Goal: Task Accomplishment & Management: Manage account settings

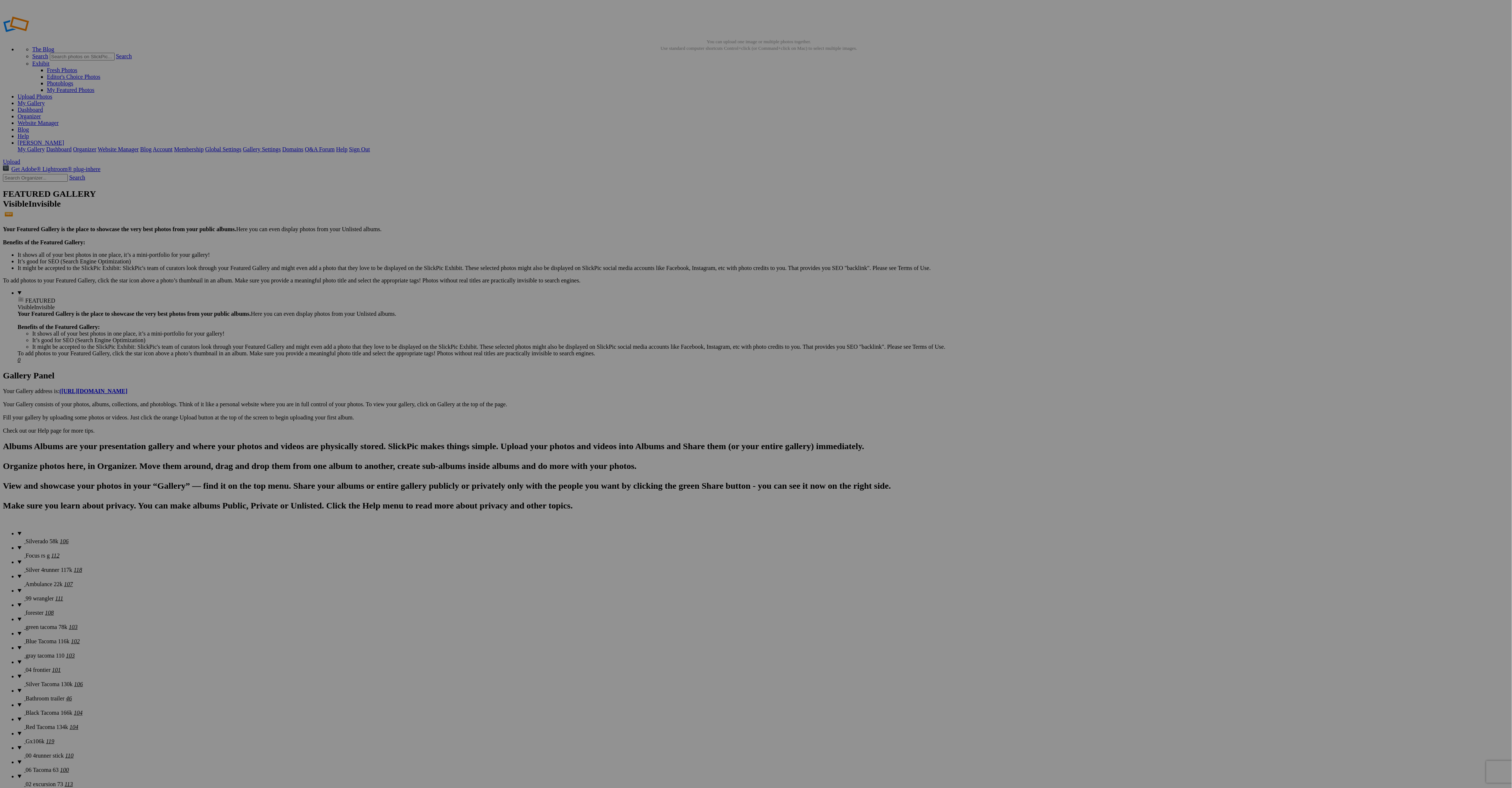
click at [20, 159] on span "Upload" at bounding box center [11, 162] width 17 height 6
click at [708, 442] on link "Yes" at bounding box center [703, 442] width 8 height 6
drag, startPoint x: 400, startPoint y: 99, endPoint x: 179, endPoint y: 89, distance: 221.2
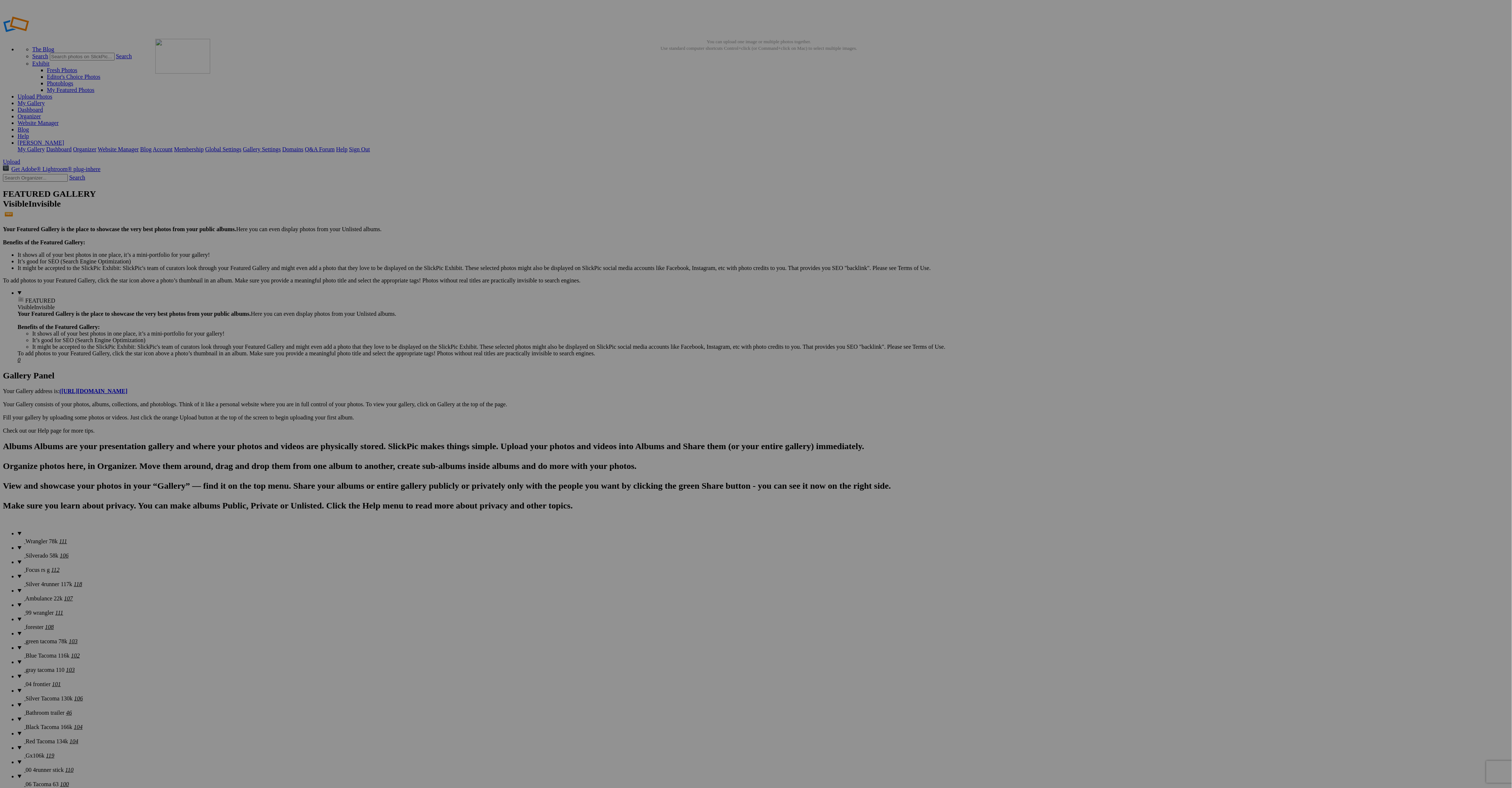
drag, startPoint x: 1437, startPoint y: 116, endPoint x: 261, endPoint y: 91, distance: 1176.3
drag, startPoint x: 1043, startPoint y: 112, endPoint x: 281, endPoint y: 96, distance: 762.2
drag, startPoint x: 983, startPoint y: 100, endPoint x: 412, endPoint y: 106, distance: 571.0
drag, startPoint x: 530, startPoint y: 210, endPoint x: 443, endPoint y: 95, distance: 144.2
drag, startPoint x: 863, startPoint y: 207, endPoint x: 516, endPoint y: 93, distance: 365.2
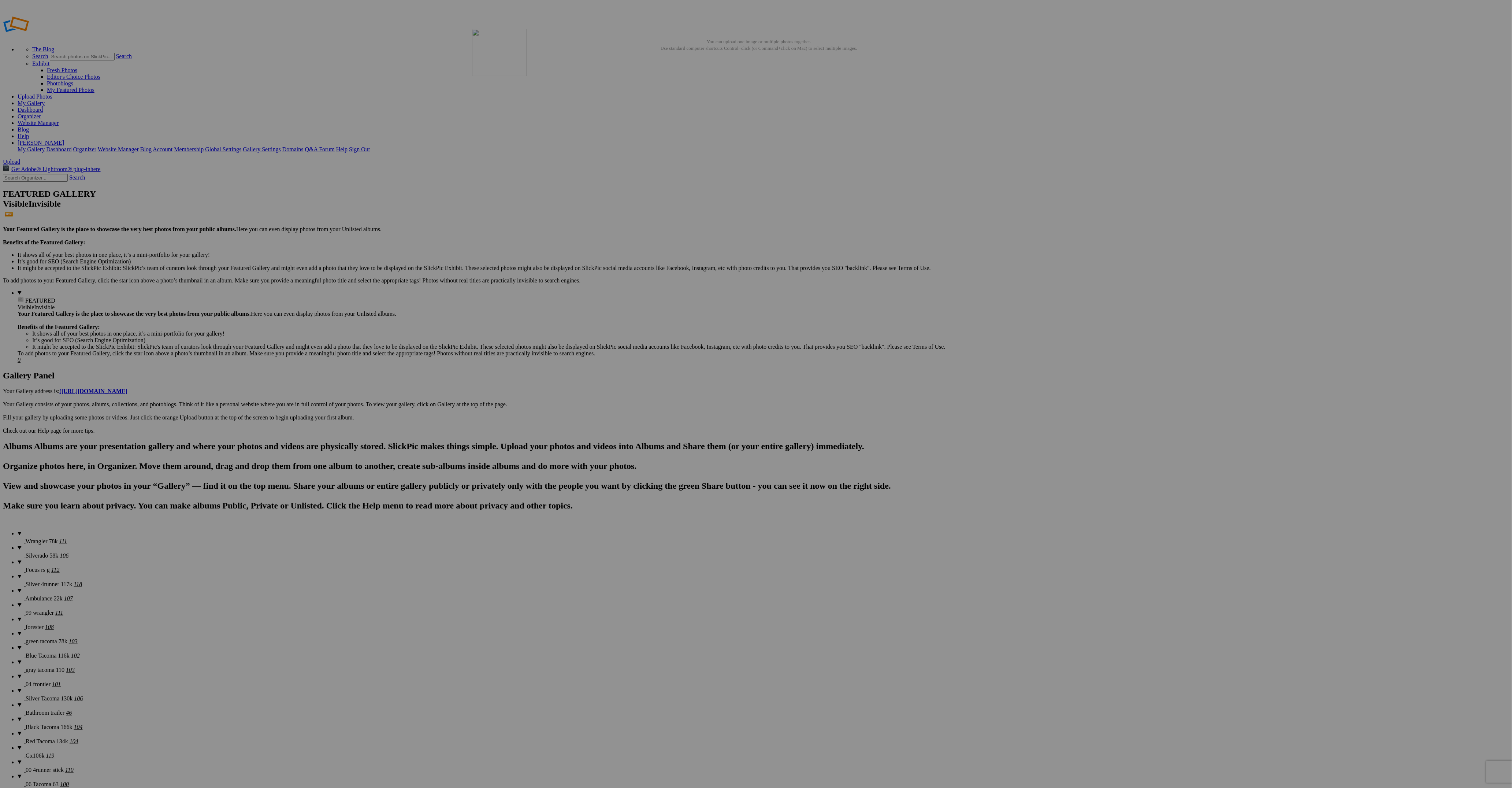
drag, startPoint x: 597, startPoint y: 304, endPoint x: 584, endPoint y: 100, distance: 204.4
drag, startPoint x: 203, startPoint y: 295, endPoint x: 671, endPoint y: 99, distance: 507.4
drag, startPoint x: 1299, startPoint y: 107, endPoint x: 1169, endPoint y: 99, distance: 130.2
drag, startPoint x: 1078, startPoint y: 158, endPoint x: 109, endPoint y: 183, distance: 969.3
drag, startPoint x: 1235, startPoint y: 104, endPoint x: 132, endPoint y: 183, distance: 1105.8
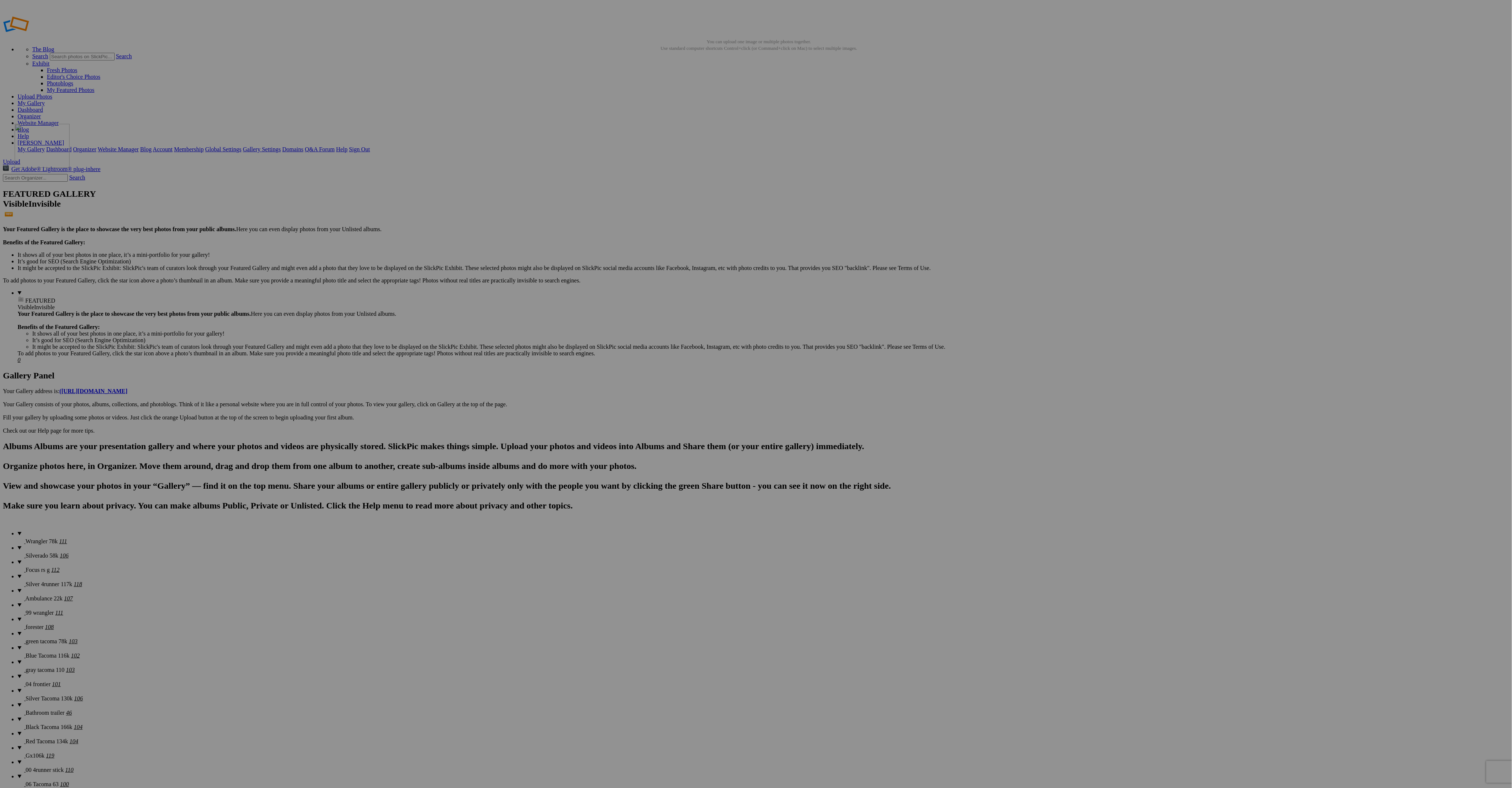
drag, startPoint x: 666, startPoint y: 207, endPoint x: 149, endPoint y: 183, distance: 517.6
drag, startPoint x: 716, startPoint y: 198, endPoint x: 257, endPoint y: 180, distance: 459.4
drag, startPoint x: 670, startPoint y: 295, endPoint x: 1300, endPoint y: 177, distance: 641.0
drag, startPoint x: 729, startPoint y: 292, endPoint x: 1369, endPoint y: 179, distance: 649.9
drag, startPoint x: 780, startPoint y: 287, endPoint x: 1398, endPoint y: 185, distance: 626.4
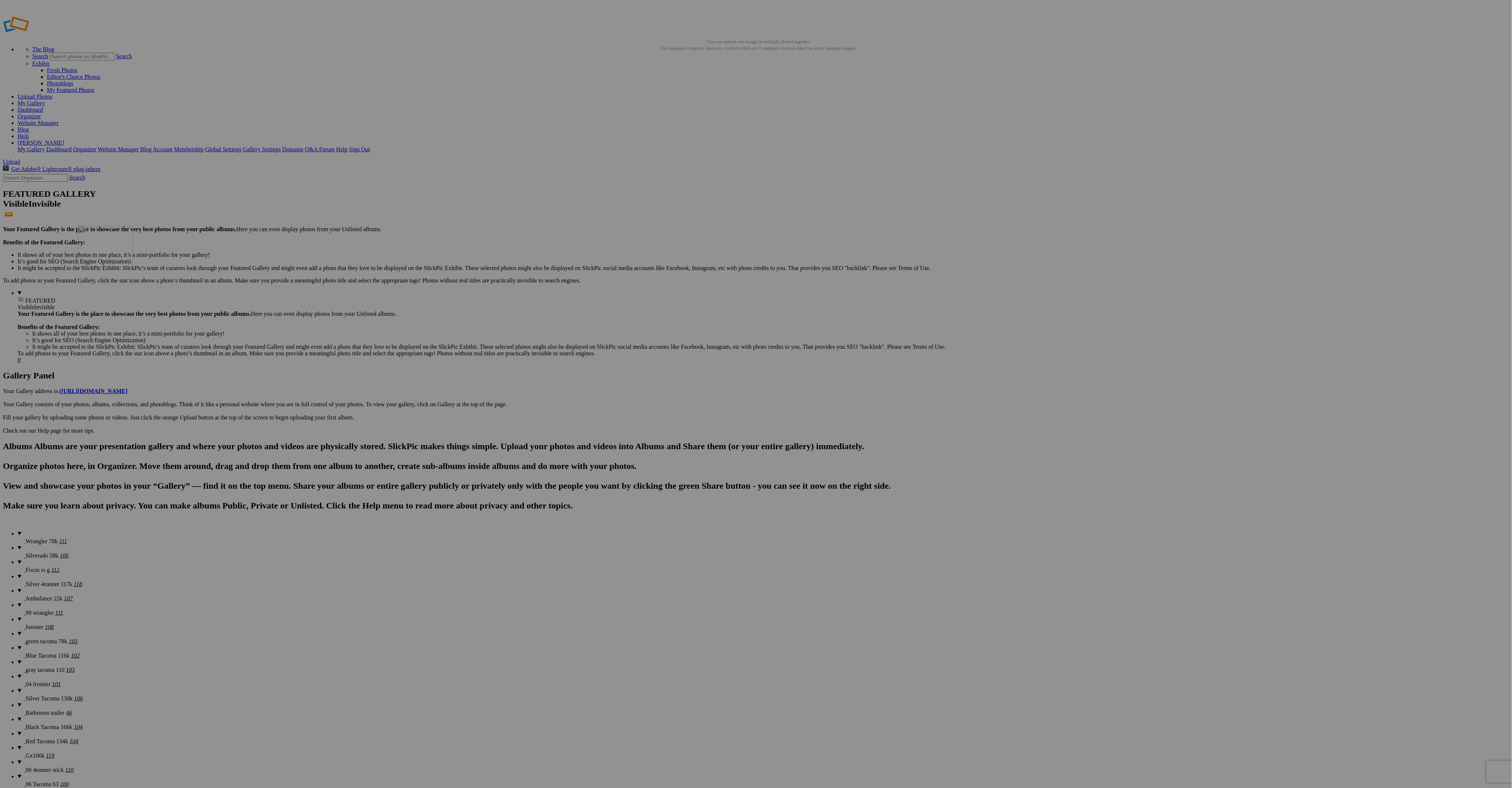
drag, startPoint x: 723, startPoint y: 290, endPoint x: 340, endPoint y: 270, distance: 383.5
drag, startPoint x: 784, startPoint y: 300, endPoint x: 322, endPoint y: 280, distance: 462.4
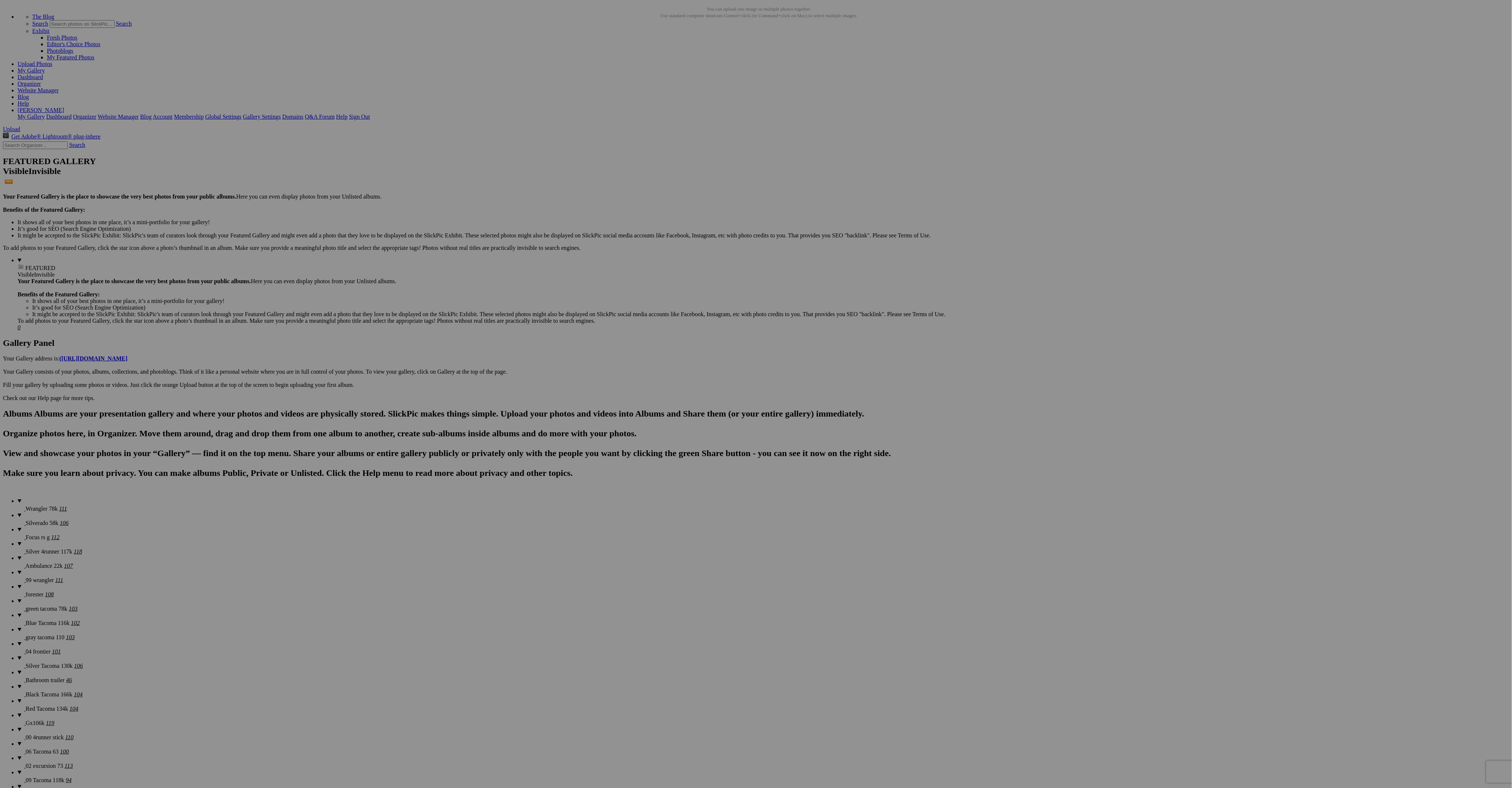
scroll to position [55, 0]
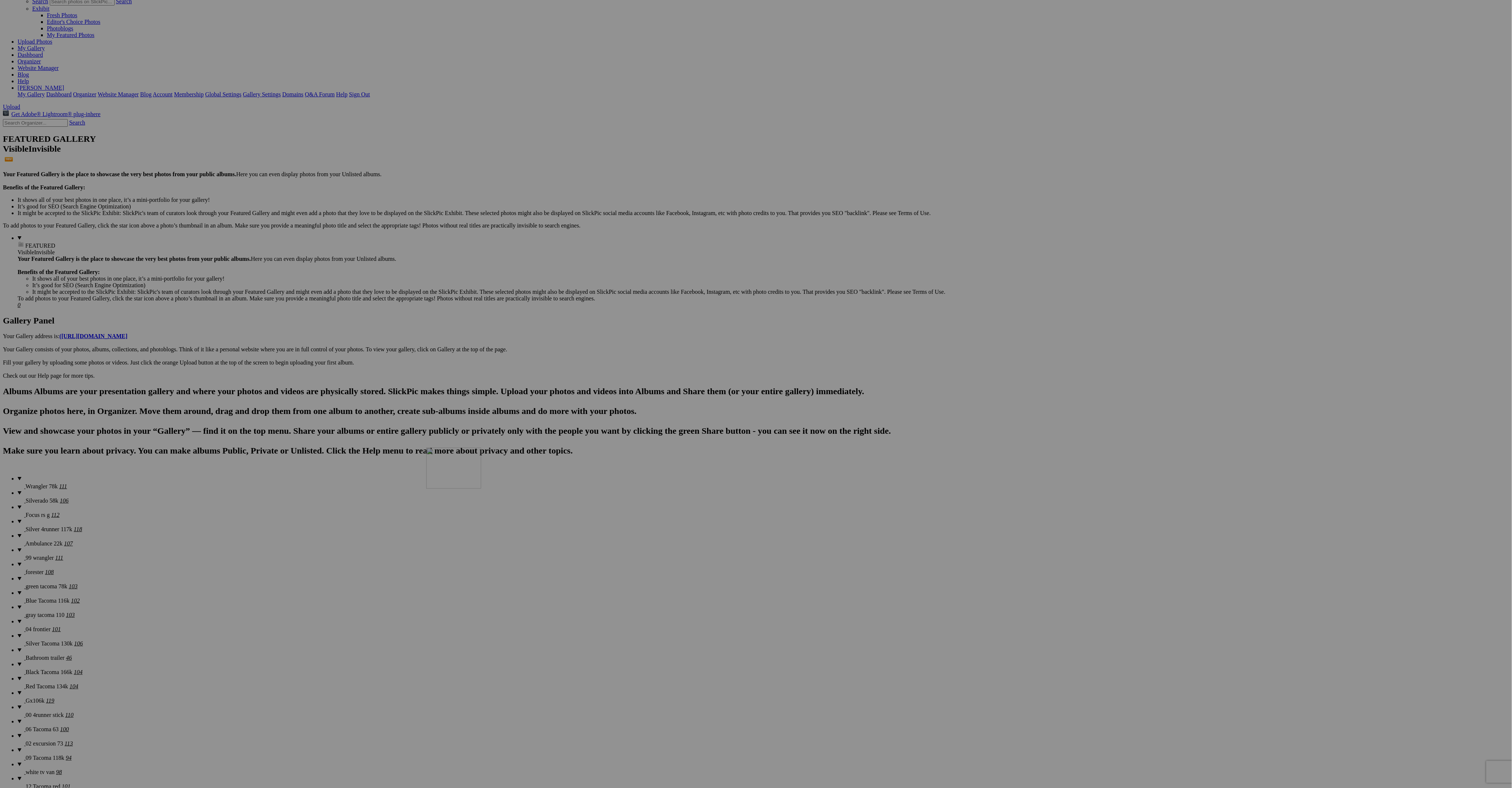
drag, startPoint x: 859, startPoint y: 245, endPoint x: 565, endPoint y: 471, distance: 370.8
drag, startPoint x: 868, startPoint y: 246, endPoint x: 542, endPoint y: 473, distance: 397.2
drag, startPoint x: 856, startPoint y: 239, endPoint x: 545, endPoint y: 475, distance: 390.4
drag, startPoint x: 858, startPoint y: 237, endPoint x: 523, endPoint y: 491, distance: 420.4
drag, startPoint x: 605, startPoint y: 439, endPoint x: 845, endPoint y: 233, distance: 316.3
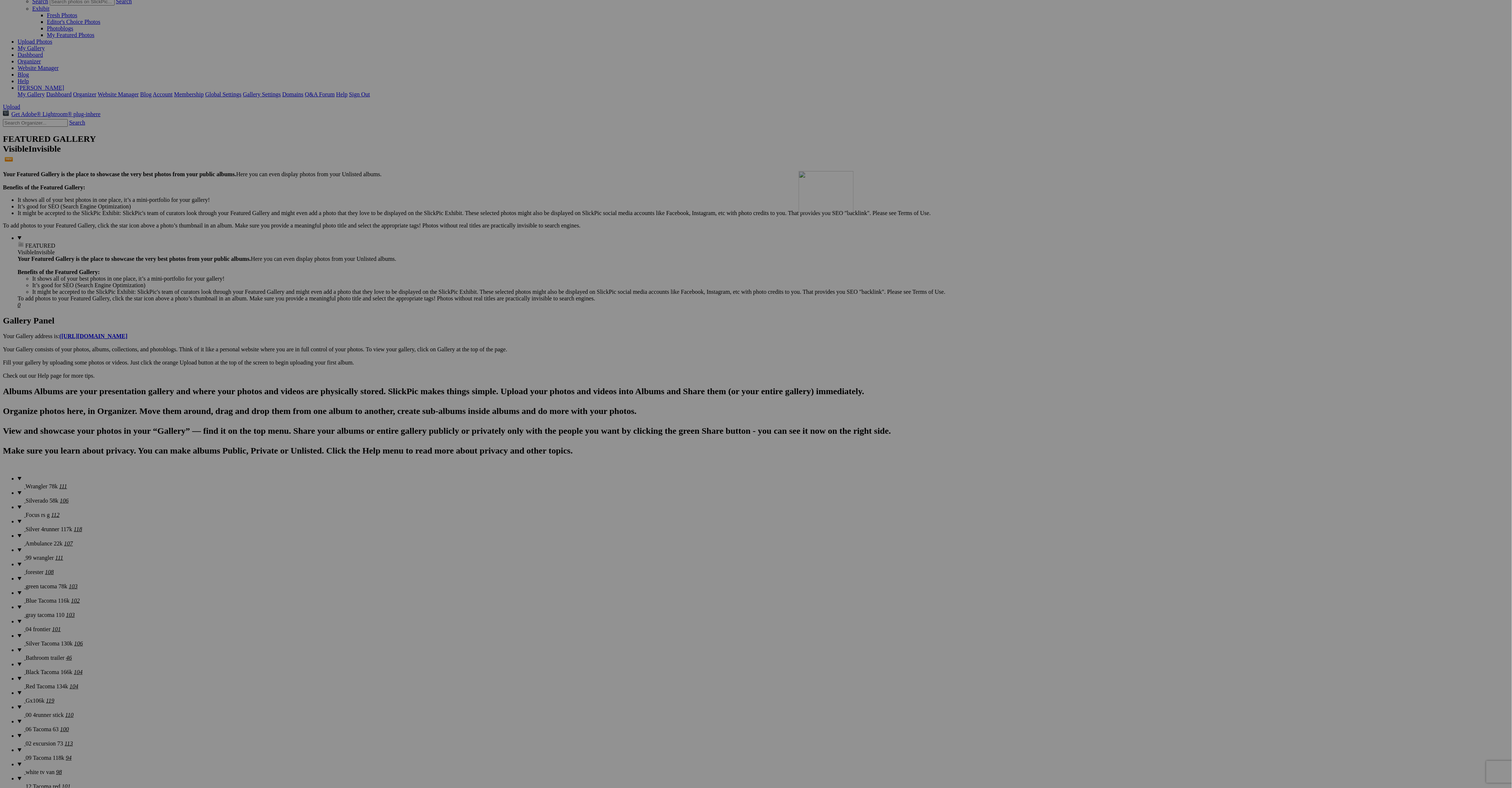
drag, startPoint x: 1121, startPoint y: 245, endPoint x: 904, endPoint y: 235, distance: 217.2
drag, startPoint x: 1300, startPoint y: 344, endPoint x: 960, endPoint y: 243, distance: 354.7
drag, startPoint x: 800, startPoint y: 441, endPoint x: 1013, endPoint y: 264, distance: 276.9
drag, startPoint x: 424, startPoint y: 342, endPoint x: 1033, endPoint y: 232, distance: 618.9
drag, startPoint x: 990, startPoint y: 434, endPoint x: 1316, endPoint y: 237, distance: 380.9
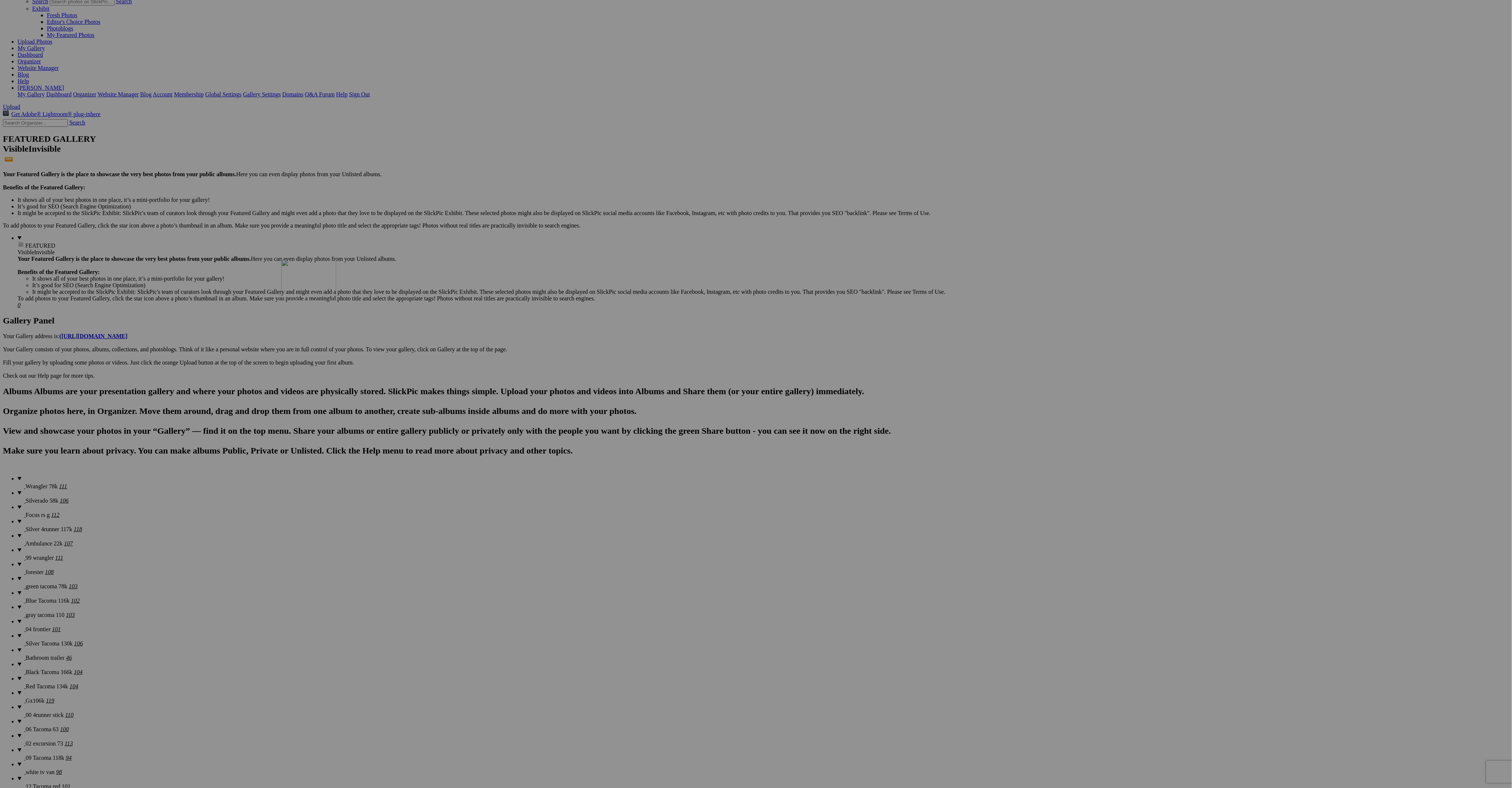
drag, startPoint x: 800, startPoint y: 434, endPoint x: 388, endPoint y: 323, distance: 426.7
drag, startPoint x: 1367, startPoint y: 348, endPoint x: 512, endPoint y: 323, distance: 855.4
drag, startPoint x: 1438, startPoint y: 349, endPoint x: 711, endPoint y: 326, distance: 727.4
drag, startPoint x: 850, startPoint y: 437, endPoint x: 839, endPoint y: 323, distance: 114.5
drag, startPoint x: 202, startPoint y: 440, endPoint x: 1029, endPoint y: 329, distance: 834.4
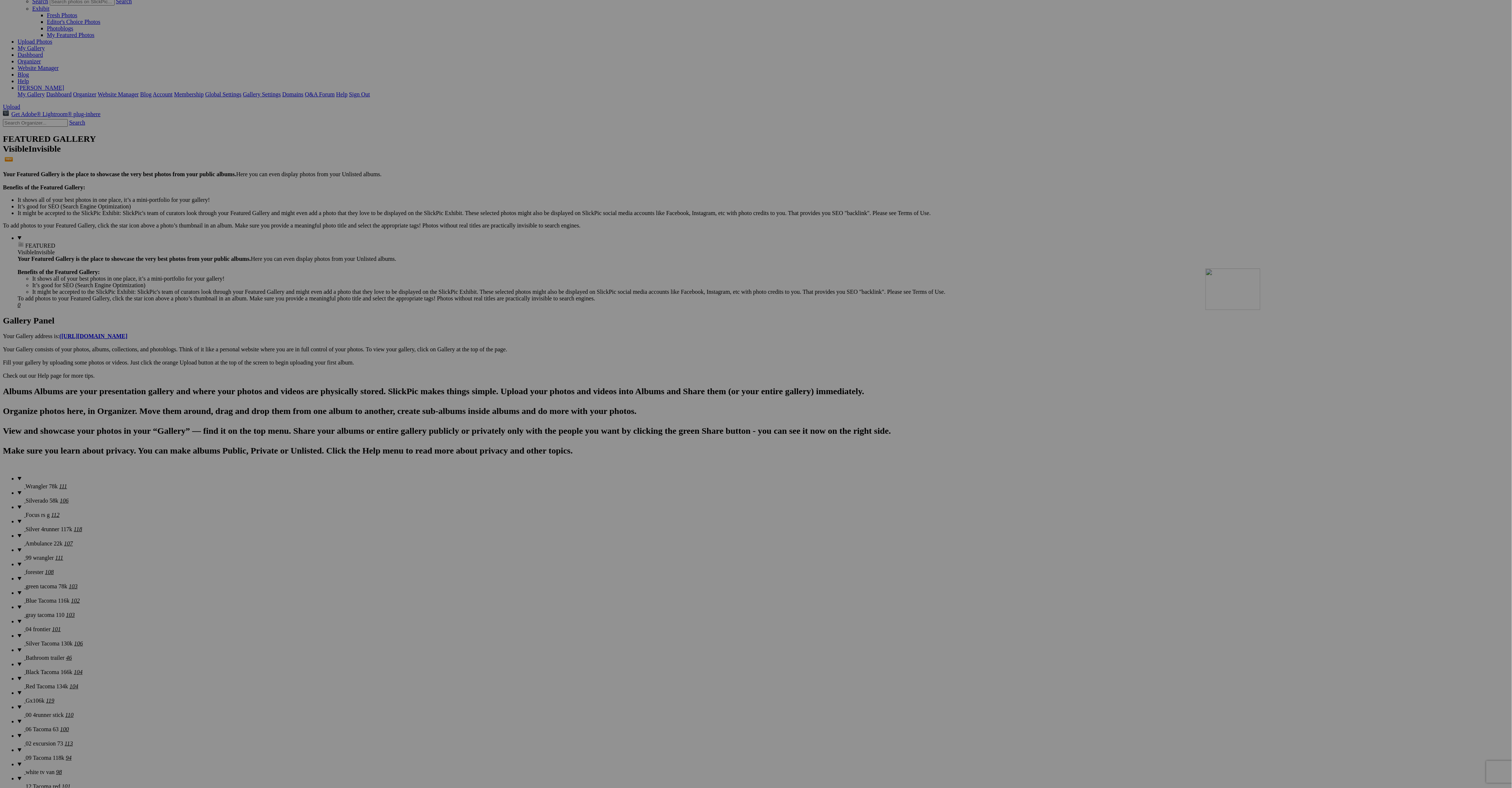
drag, startPoint x: 989, startPoint y: 434, endPoint x: 1297, endPoint y: 319, distance: 328.8
drag, startPoint x: 326, startPoint y: 428, endPoint x: 1165, endPoint y: 423, distance: 839.0
drag, startPoint x: 843, startPoint y: 429, endPoint x: 616, endPoint y: 417, distance: 227.3
drag, startPoint x: 902, startPoint y: 437, endPoint x: 255, endPoint y: 420, distance: 647.2
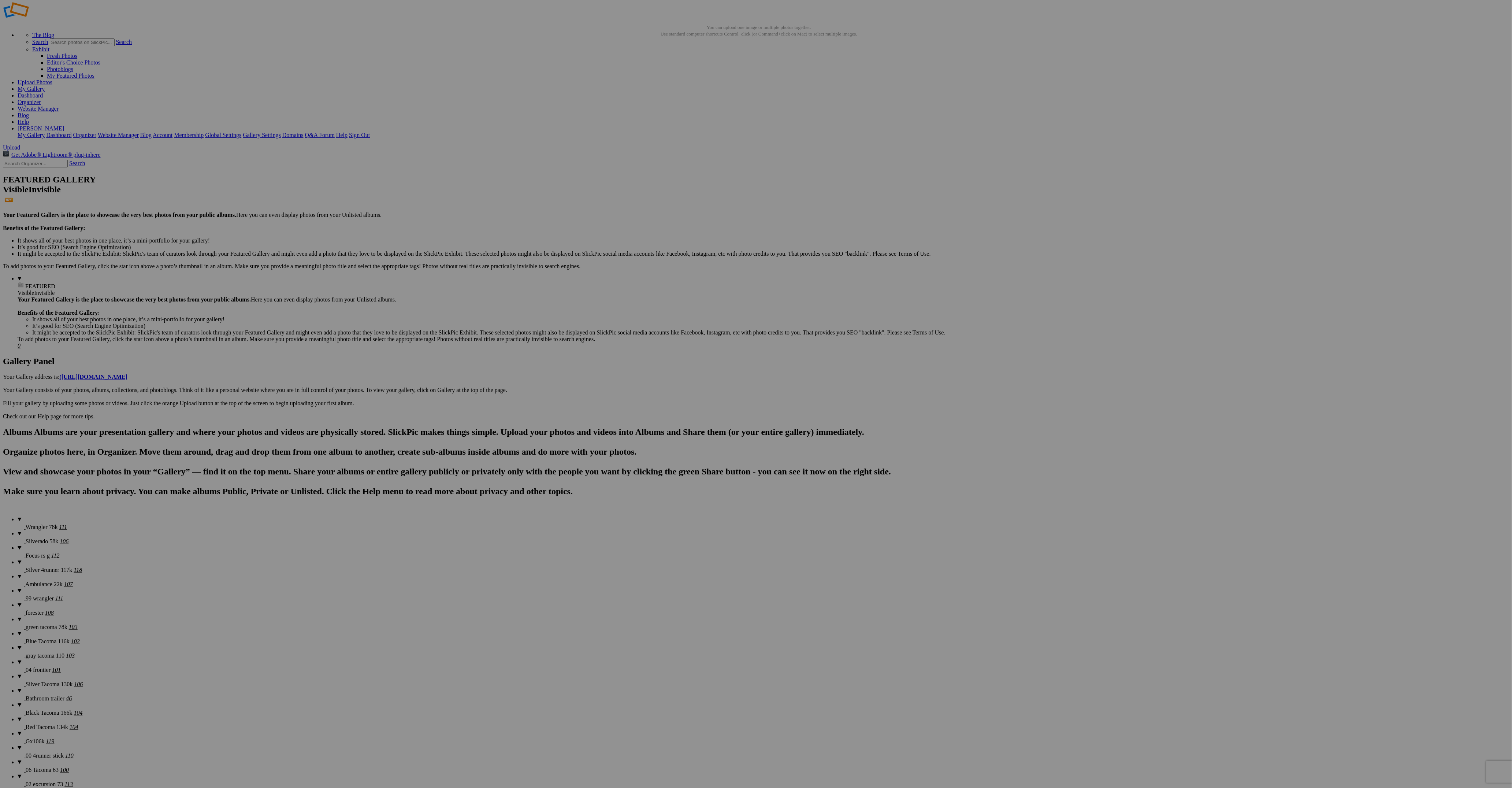
scroll to position [0, 0]
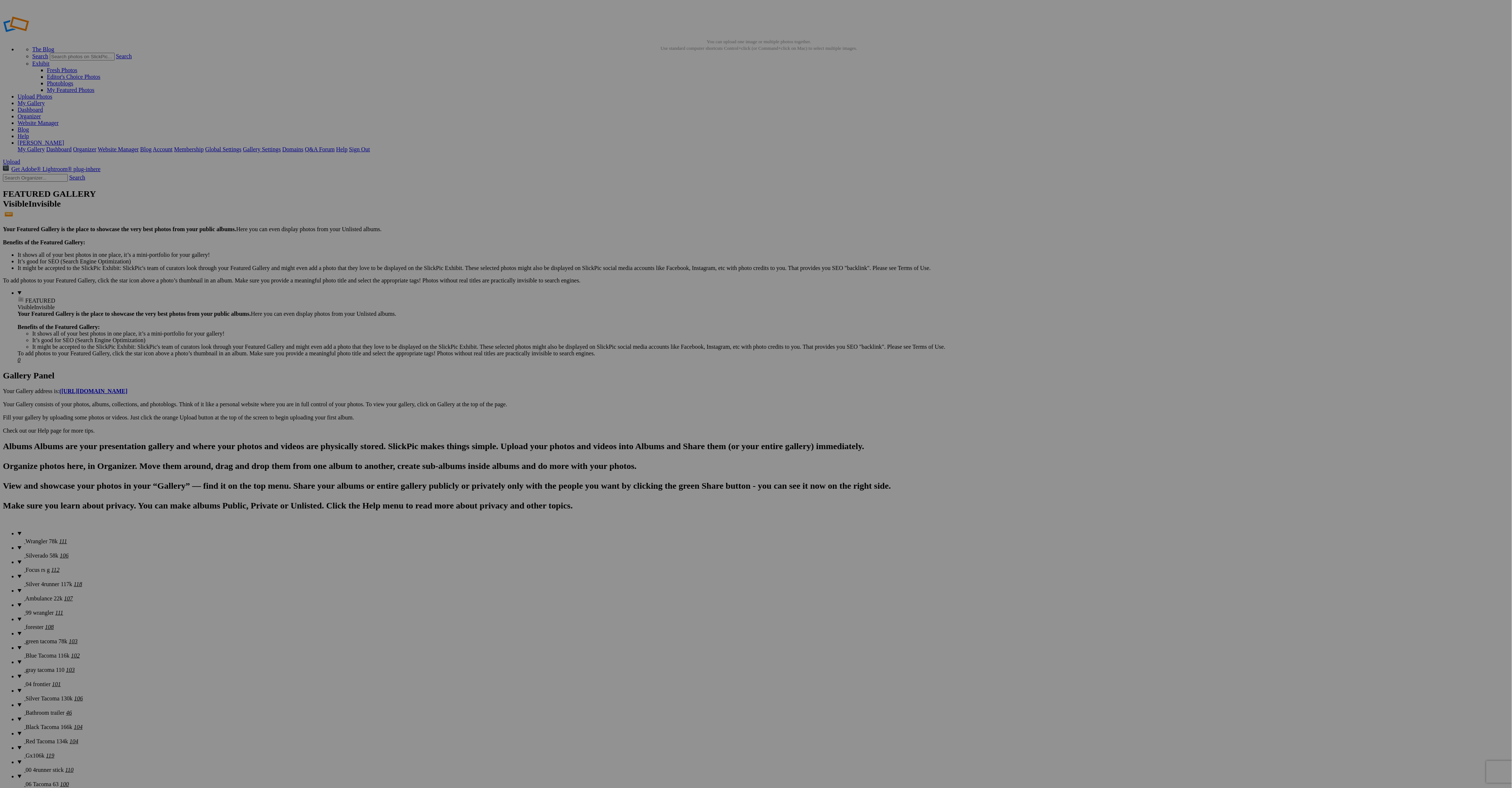
click at [40, 552] on span "Silverado 58k" at bounding box center [41, 555] width 32 height 6
drag, startPoint x: 398, startPoint y: 104, endPoint x: 186, endPoint y: 93, distance: 212.3
drag, startPoint x: 1367, startPoint y: 112, endPoint x: 254, endPoint y: 93, distance: 1113.2
drag, startPoint x: 1050, startPoint y: 107, endPoint x: 255, endPoint y: 86, distance: 795.3
drag, startPoint x: 839, startPoint y: 112, endPoint x: 397, endPoint y: 103, distance: 442.1
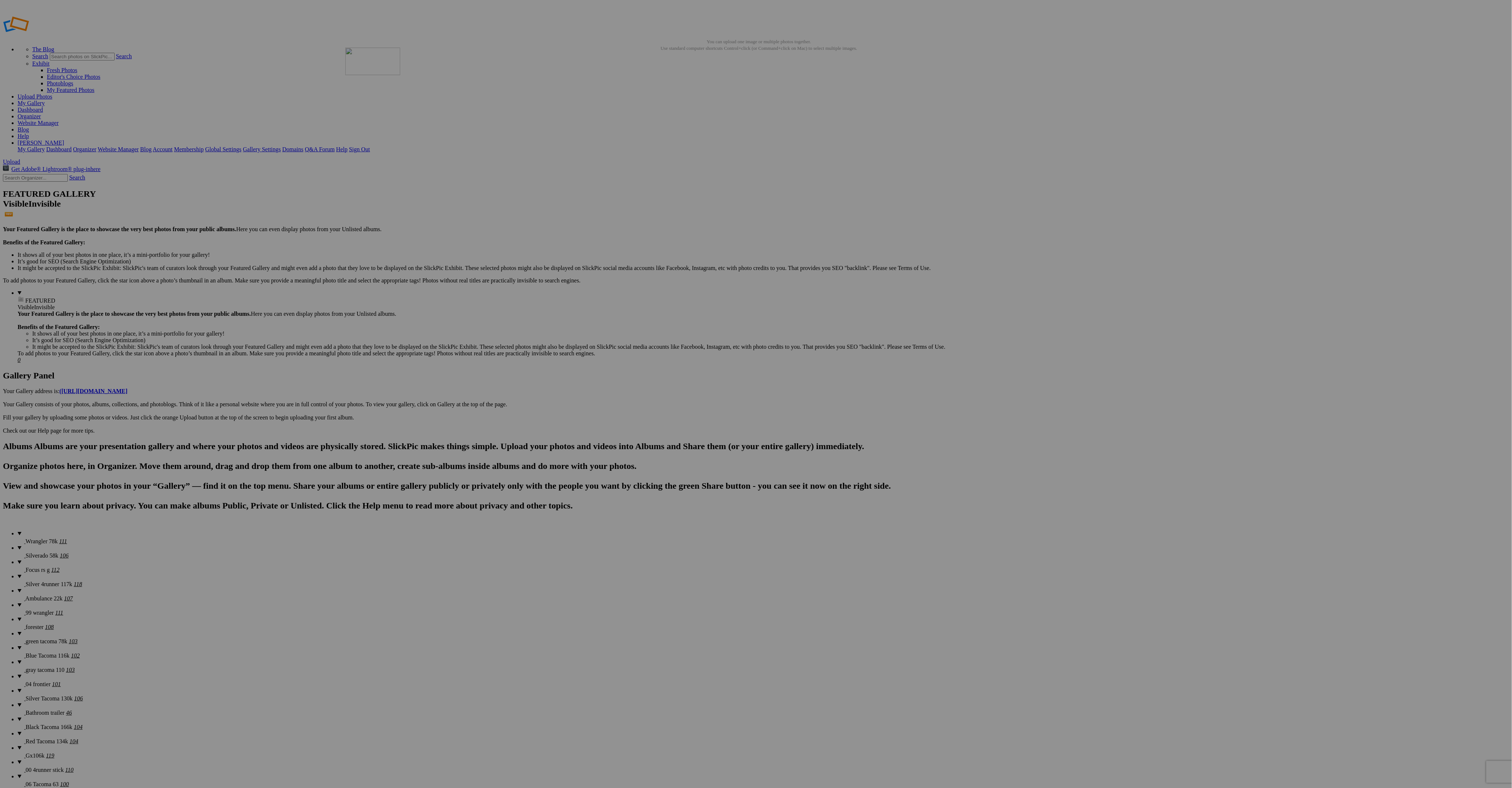
drag, startPoint x: 541, startPoint y: 205, endPoint x: 451, endPoint y: 100, distance: 138.3
drag, startPoint x: 845, startPoint y: 201, endPoint x: 509, endPoint y: 90, distance: 353.9
drag, startPoint x: 208, startPoint y: 295, endPoint x: 590, endPoint y: 95, distance: 431.2
drag, startPoint x: 595, startPoint y: 299, endPoint x: 587, endPoint y: 80, distance: 219.1
drag, startPoint x: 726, startPoint y: 197, endPoint x: 1360, endPoint y: 87, distance: 643.5
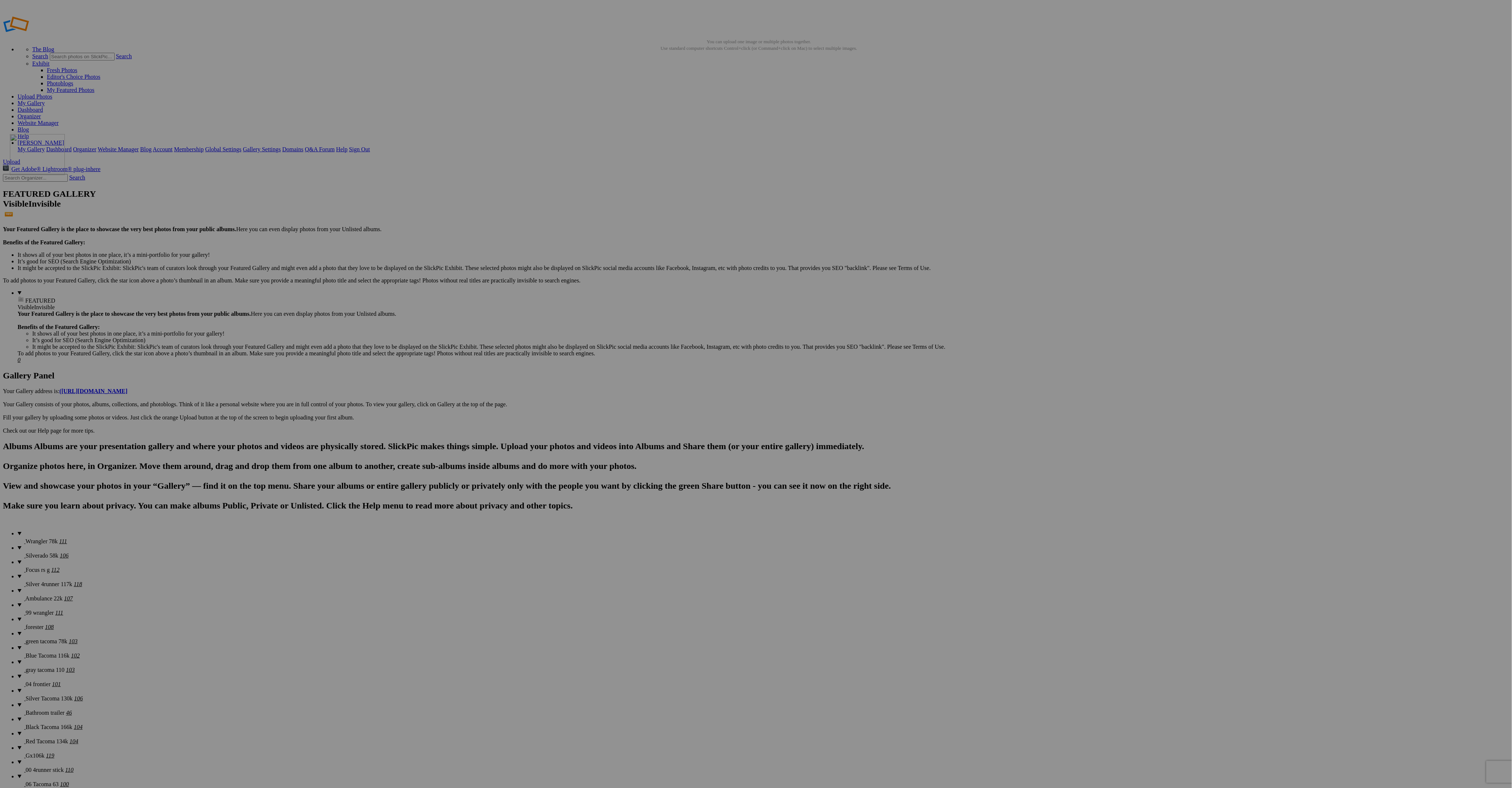
drag, startPoint x: 861, startPoint y: 191, endPoint x: 115, endPoint y: 187, distance: 746.0
drag, startPoint x: 1174, startPoint y: 102, endPoint x: 116, endPoint y: 180, distance: 1060.9
drag, startPoint x: 649, startPoint y: 203, endPoint x: 132, endPoint y: 182, distance: 517.4
drag, startPoint x: 723, startPoint y: 200, endPoint x: 256, endPoint y: 187, distance: 467.2
drag, startPoint x: 1304, startPoint y: 192, endPoint x: 1425, endPoint y: 184, distance: 121.3
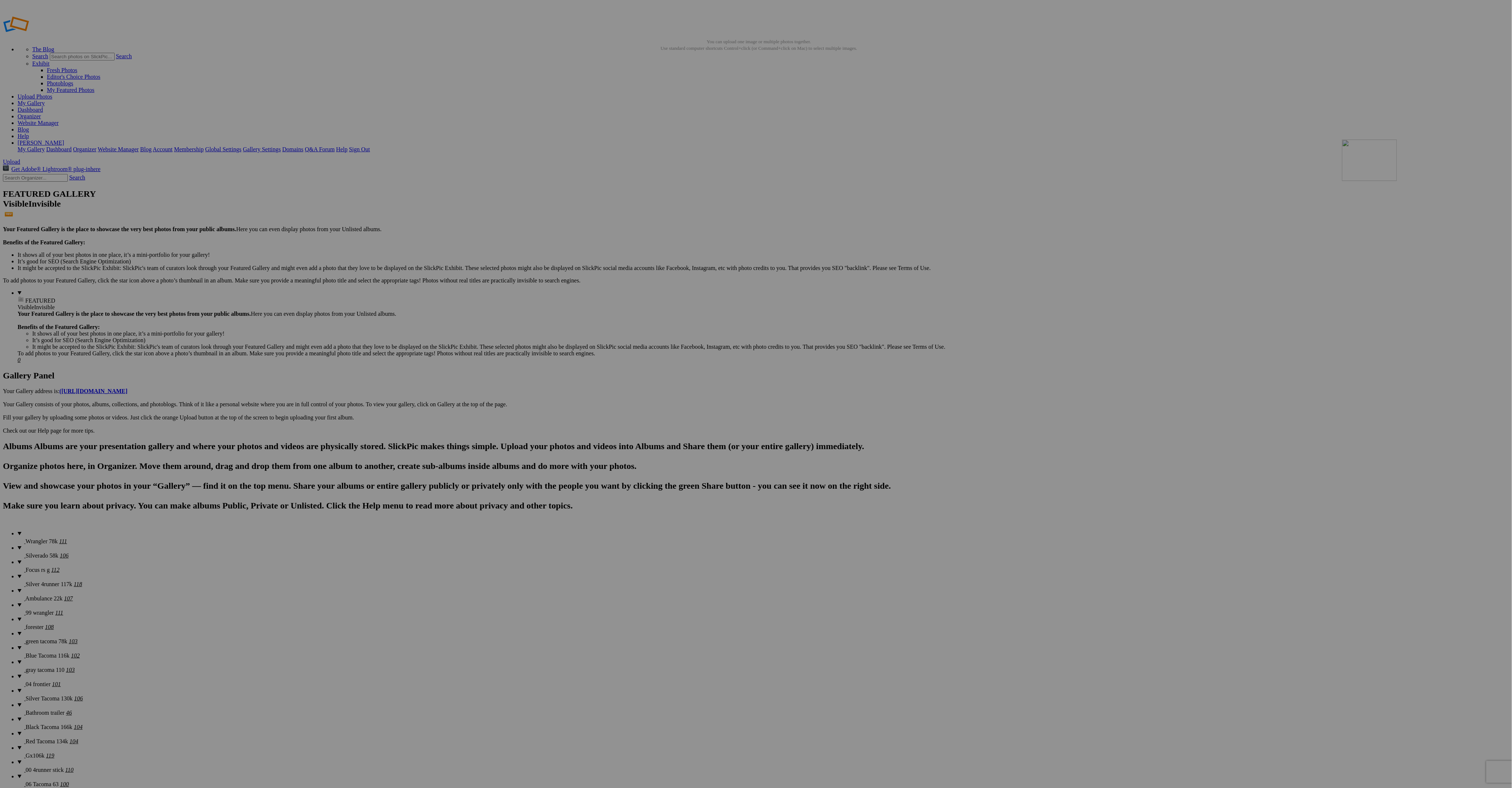
drag, startPoint x: 1313, startPoint y: 191, endPoint x: 1444, endPoint y: 189, distance: 131.0
drag, startPoint x: 673, startPoint y: 299, endPoint x: 1366, endPoint y: 189, distance: 701.7
drag, startPoint x: 731, startPoint y: 293, endPoint x: 1425, endPoint y: 176, distance: 703.8
drag, startPoint x: 722, startPoint y: 289, endPoint x: 192, endPoint y: 279, distance: 530.1
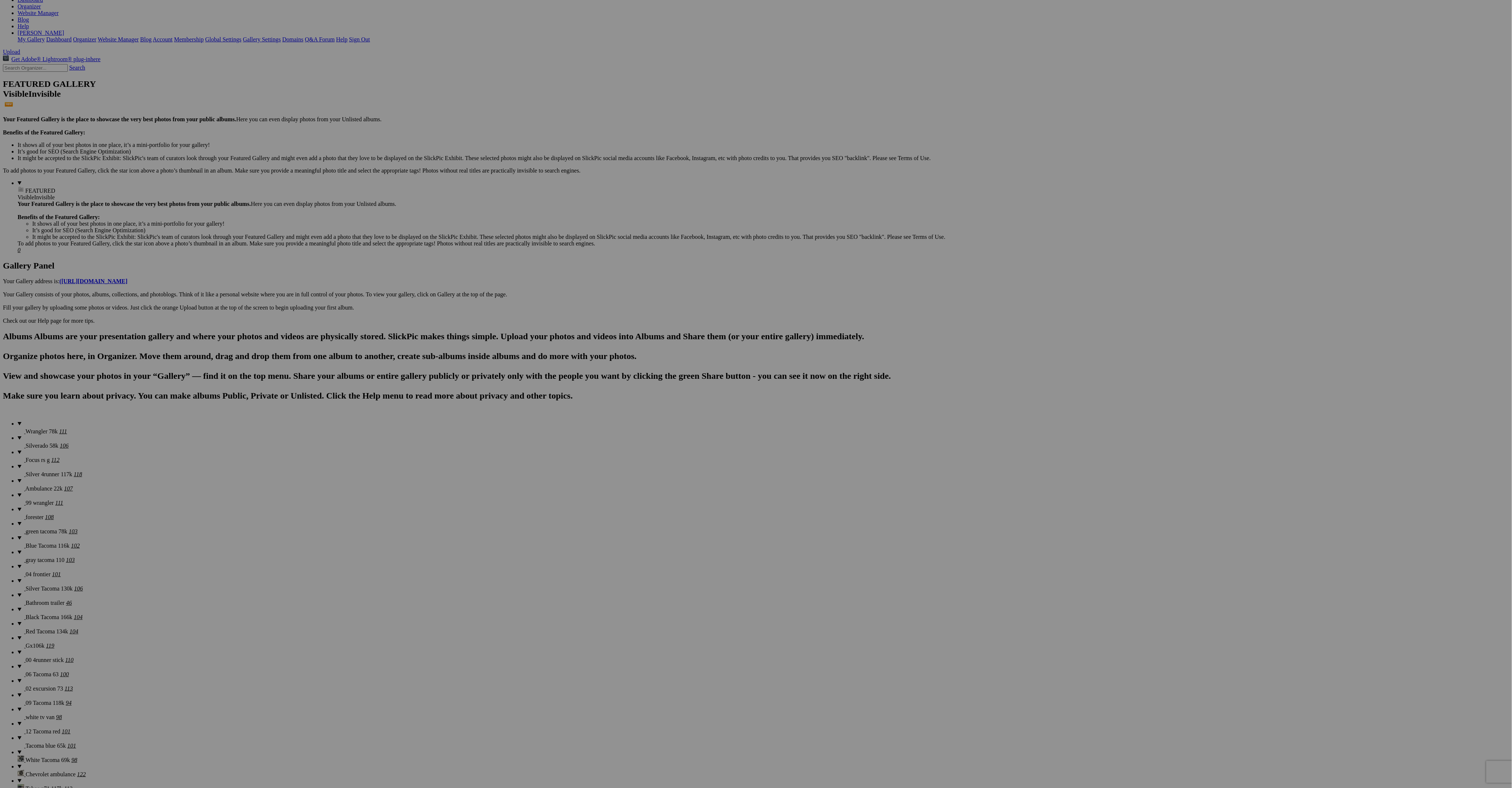
scroll to position [55, 0]
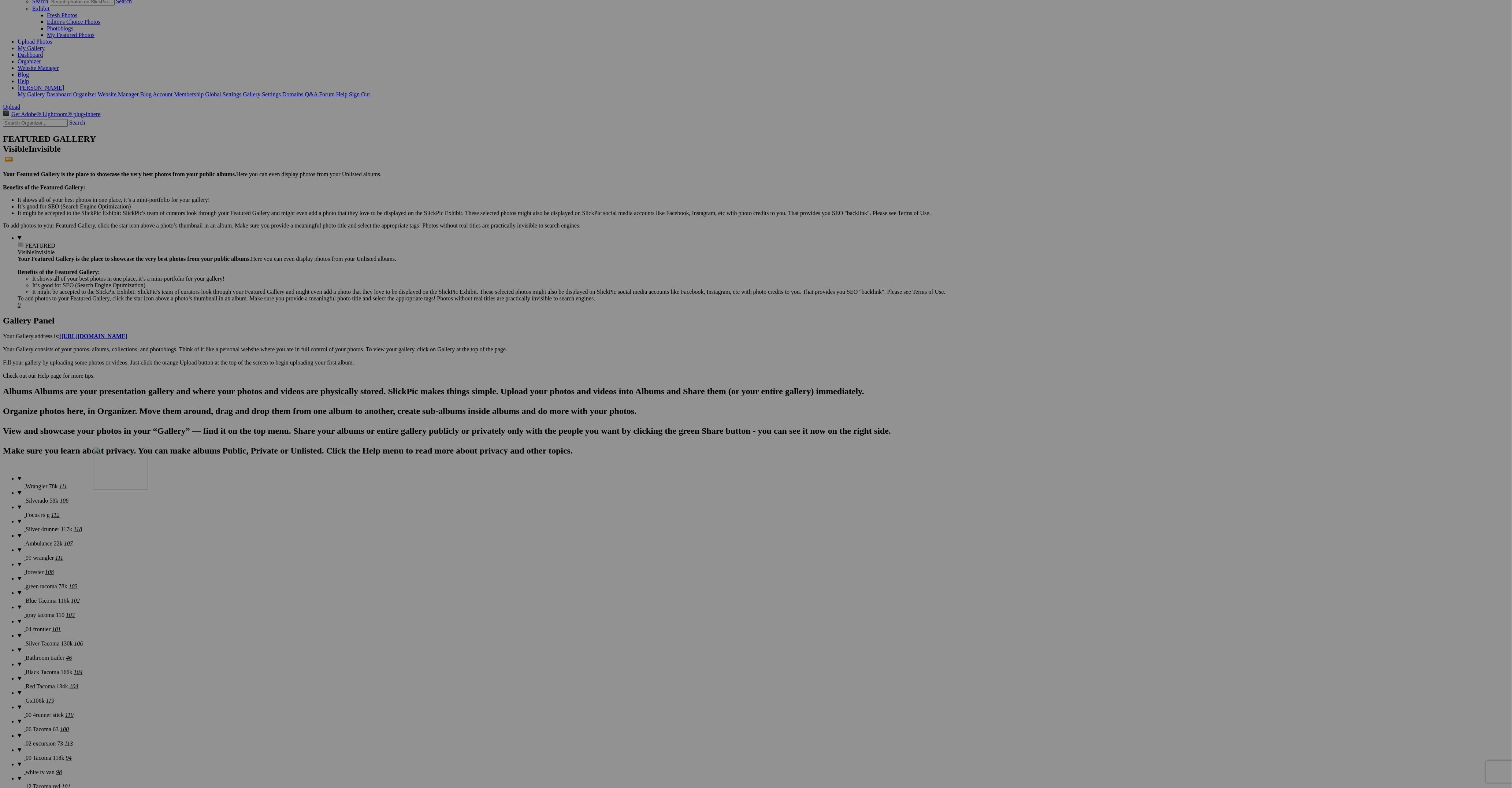
drag, startPoint x: 987, startPoint y: 246, endPoint x: 221, endPoint y: 489, distance: 803.6
drag, startPoint x: 991, startPoint y: 243, endPoint x: 217, endPoint y: 476, distance: 808.3
drag, startPoint x: 967, startPoint y: 244, endPoint x: 224, endPoint y: 483, distance: 780.5
drag, startPoint x: 984, startPoint y: 245, endPoint x: 191, endPoint y: 516, distance: 838.0
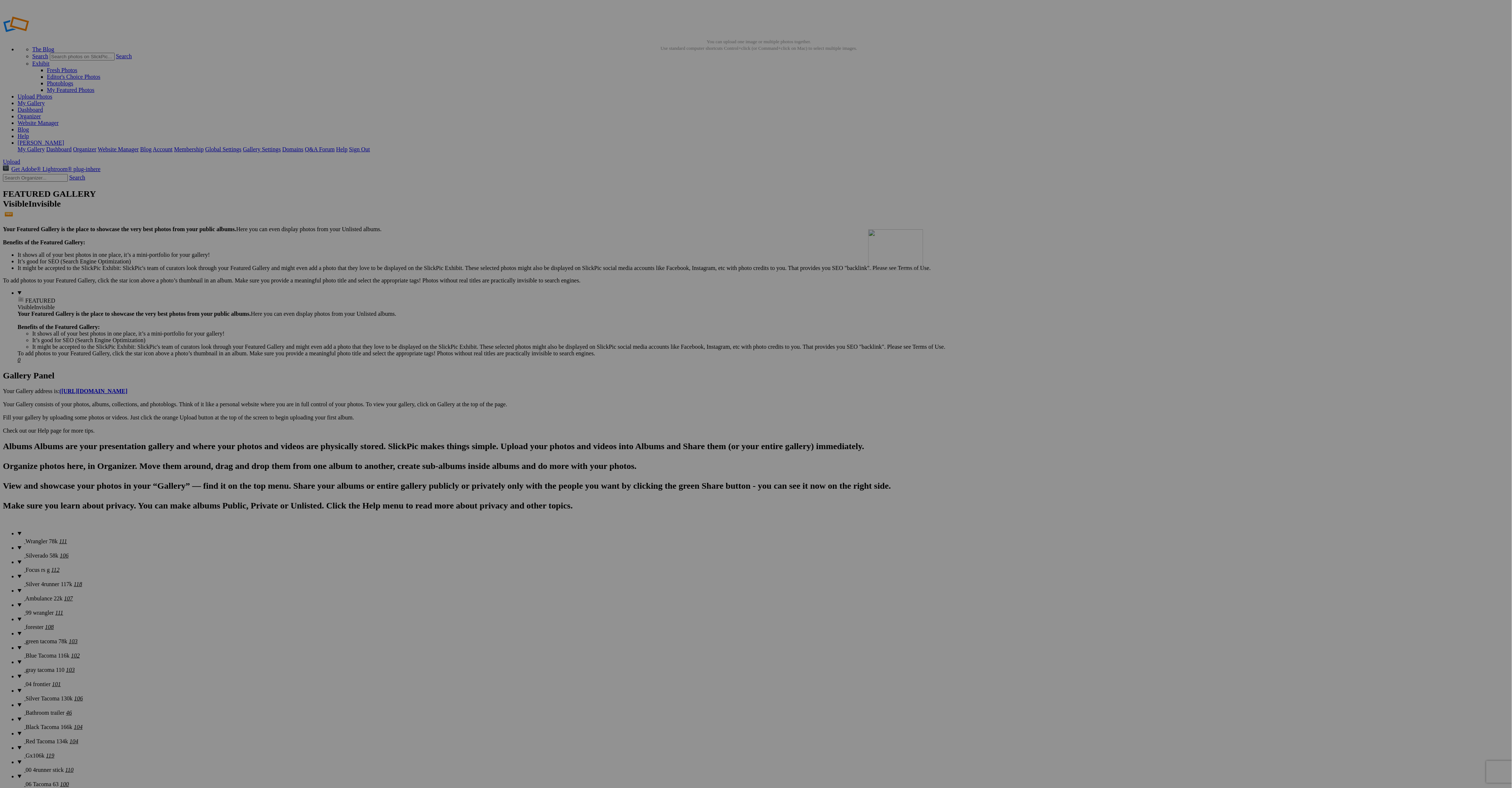
drag, startPoint x: 535, startPoint y: 488, endPoint x: 981, endPoint y: 274, distance: 494.7
drag, startPoint x: 1302, startPoint y: 289, endPoint x: 1038, endPoint y: 274, distance: 264.4
drag, startPoint x: 656, startPoint y: 480, endPoint x: 1097, endPoint y: 273, distance: 487.2
drag, startPoint x: 397, startPoint y: 381, endPoint x: 1166, endPoint y: 276, distance: 776.1
drag, startPoint x: 549, startPoint y: 448, endPoint x: 1232, endPoint y: 280, distance: 703.4
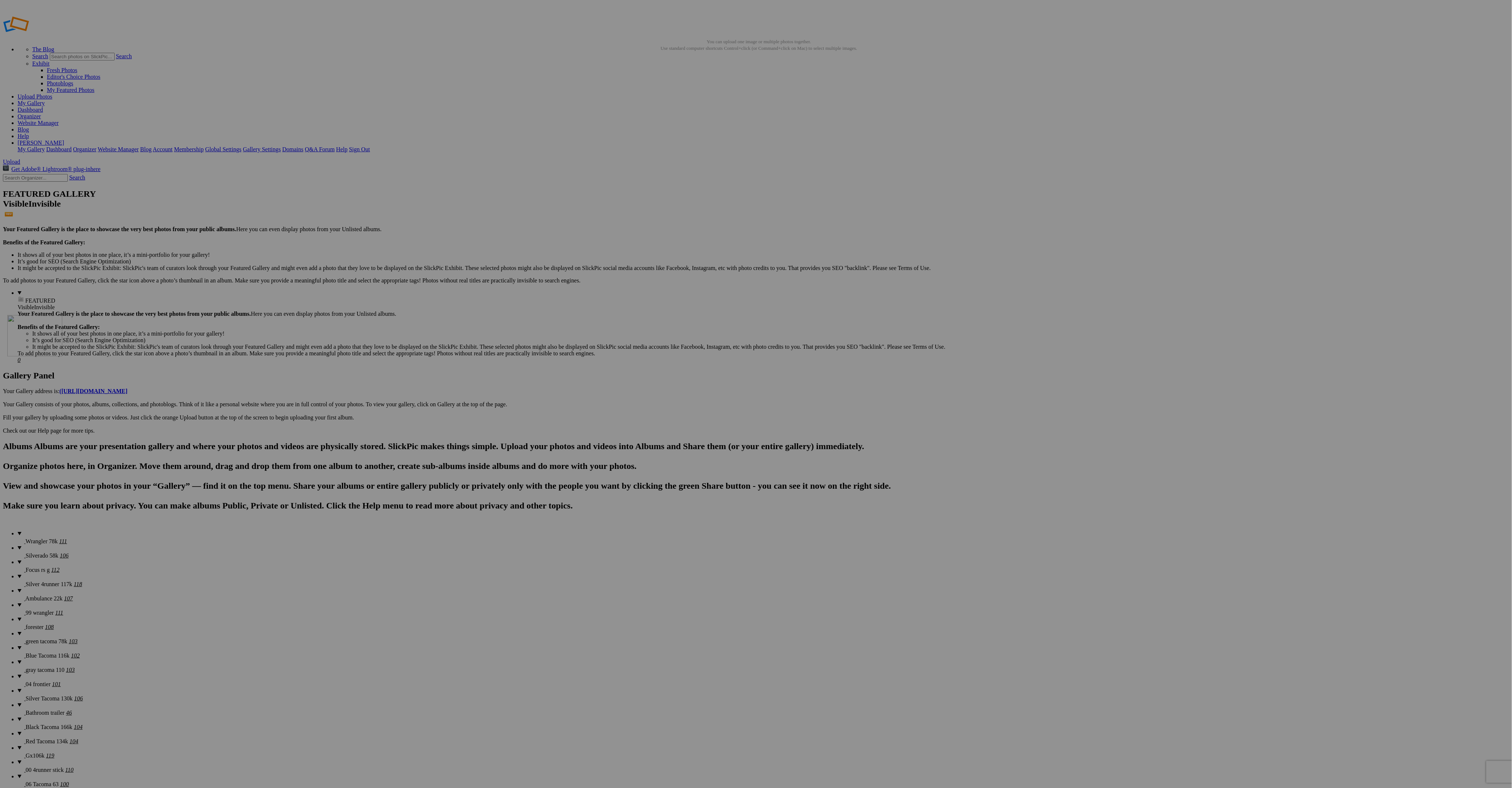
drag, startPoint x: 853, startPoint y: 483, endPoint x: 113, endPoint y: 368, distance: 748.9
drag, startPoint x: 722, startPoint y: 473, endPoint x: 583, endPoint y: 369, distance: 173.6
drag, startPoint x: 459, startPoint y: 455, endPoint x: 700, endPoint y: 365, distance: 257.3
drag, startPoint x: 333, startPoint y: 475, endPoint x: 831, endPoint y: 367, distance: 509.6
drag, startPoint x: 395, startPoint y: 482, endPoint x: 914, endPoint y: 371, distance: 530.7
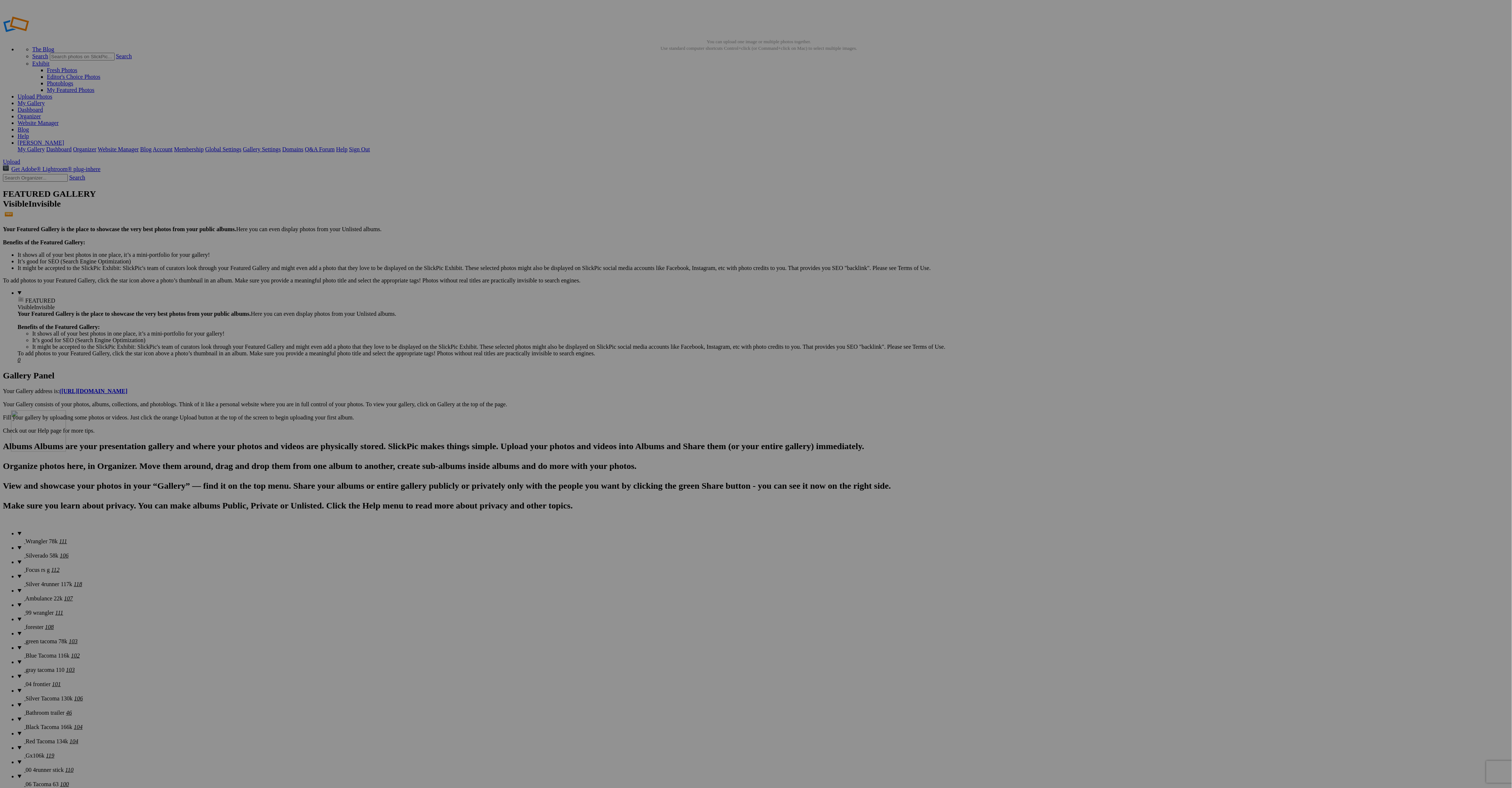
drag, startPoint x: 787, startPoint y: 475, endPoint x: 165, endPoint y: 463, distance: 622.1
drag, startPoint x: 863, startPoint y: 478, endPoint x: 519, endPoint y: 465, distance: 344.2
drag, startPoint x: 870, startPoint y: 480, endPoint x: 723, endPoint y: 462, distance: 148.1
